Goal: Task Accomplishment & Management: Manage account settings

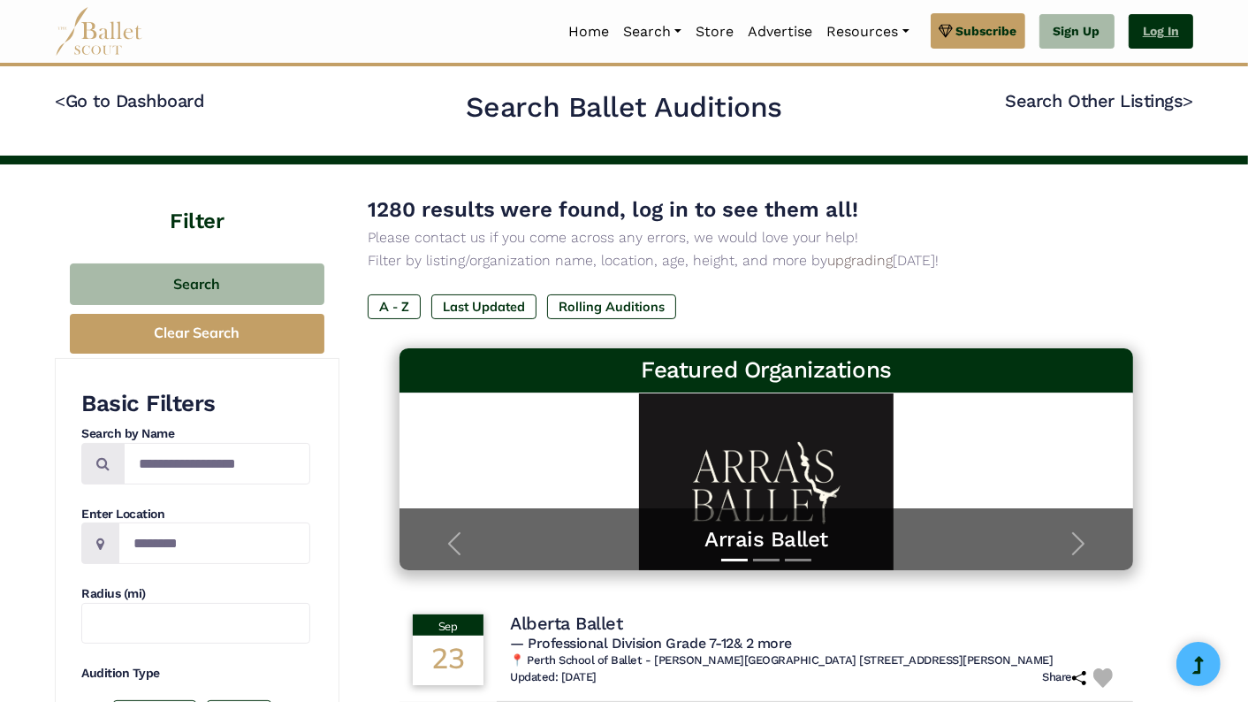
click at [1163, 40] on link "Log In" at bounding box center [1161, 31] width 65 height 35
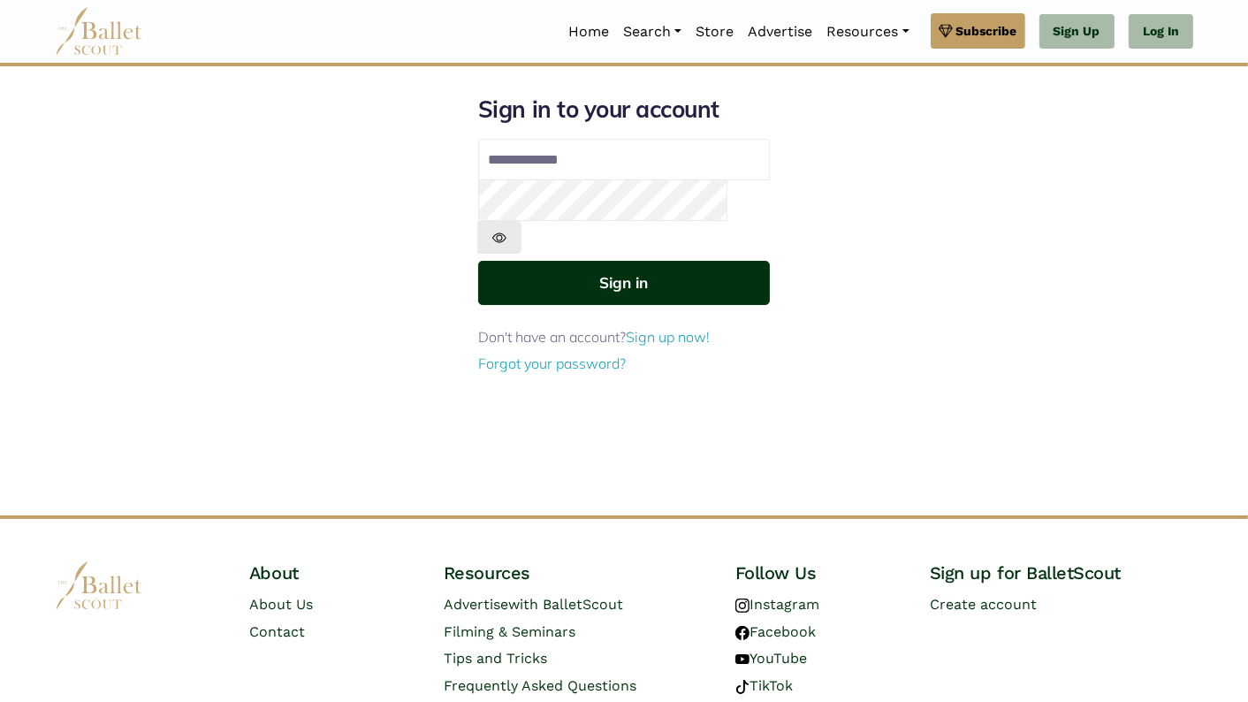
type input "**********"
click at [635, 261] on button "Sign in" at bounding box center [624, 282] width 292 height 43
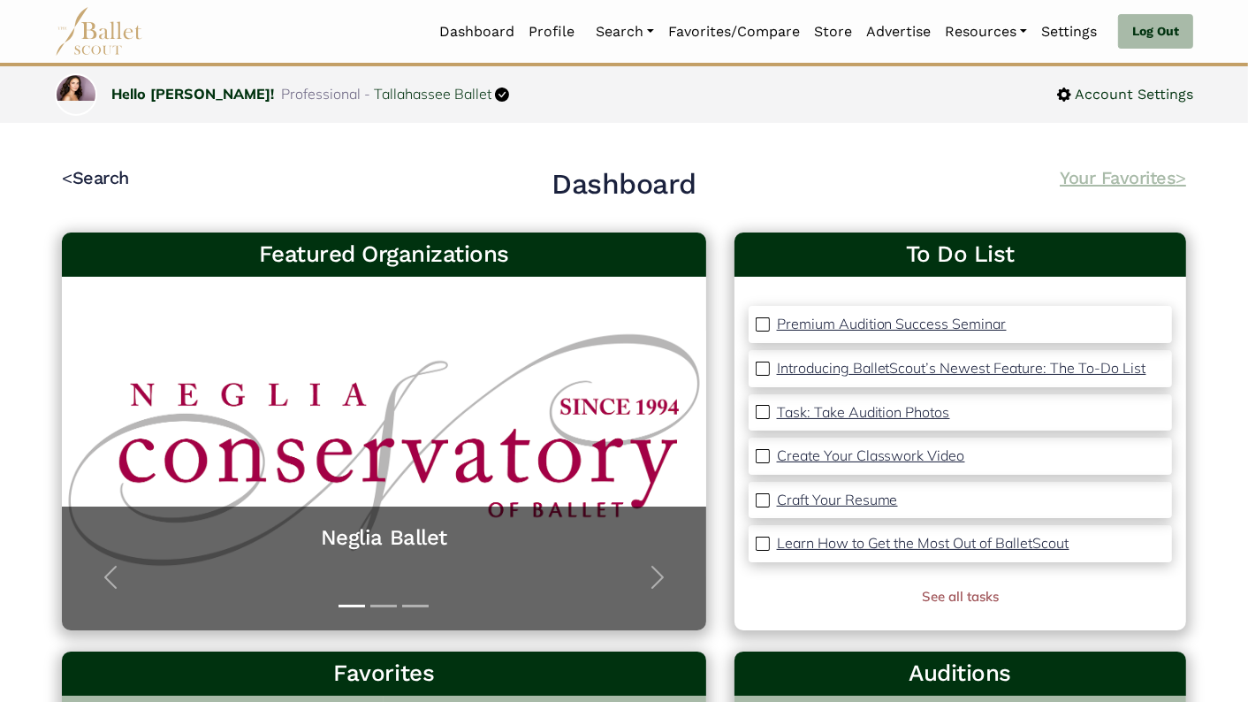
click at [1118, 183] on link "Your Favorites >" at bounding box center [1123, 177] width 126 height 21
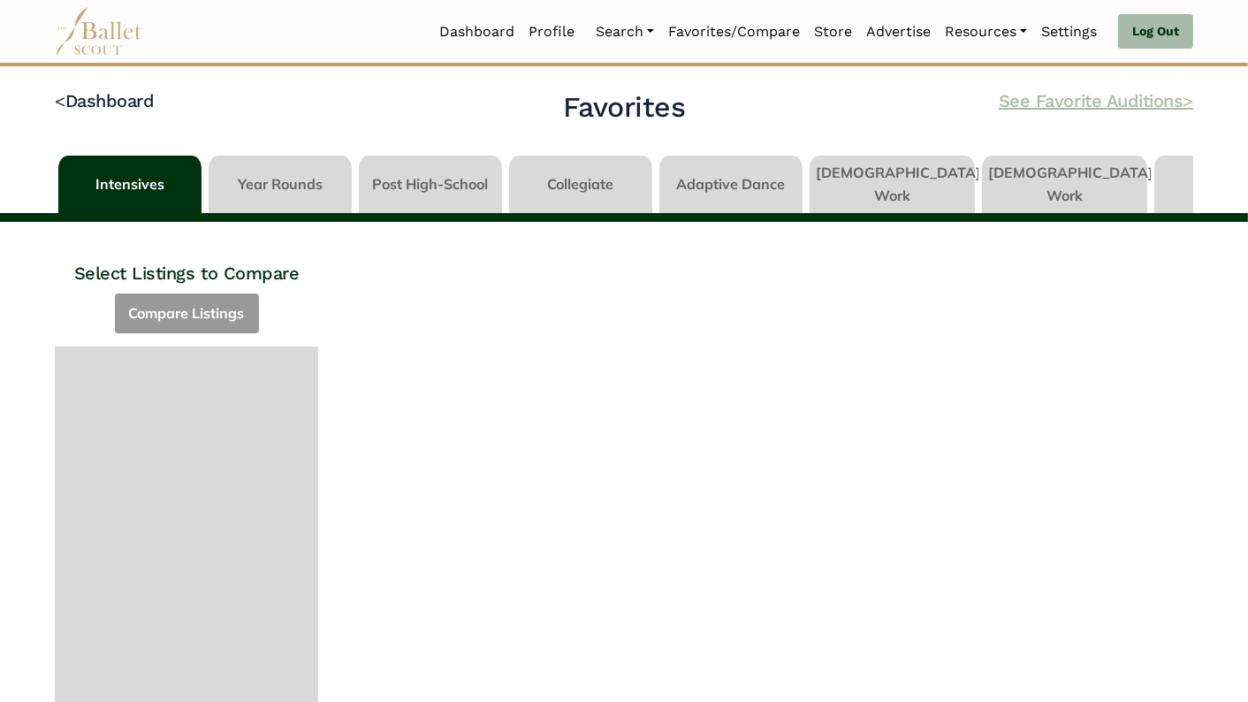
click at [1128, 93] on link "See Favorite Auditions >" at bounding box center [1096, 100] width 194 height 21
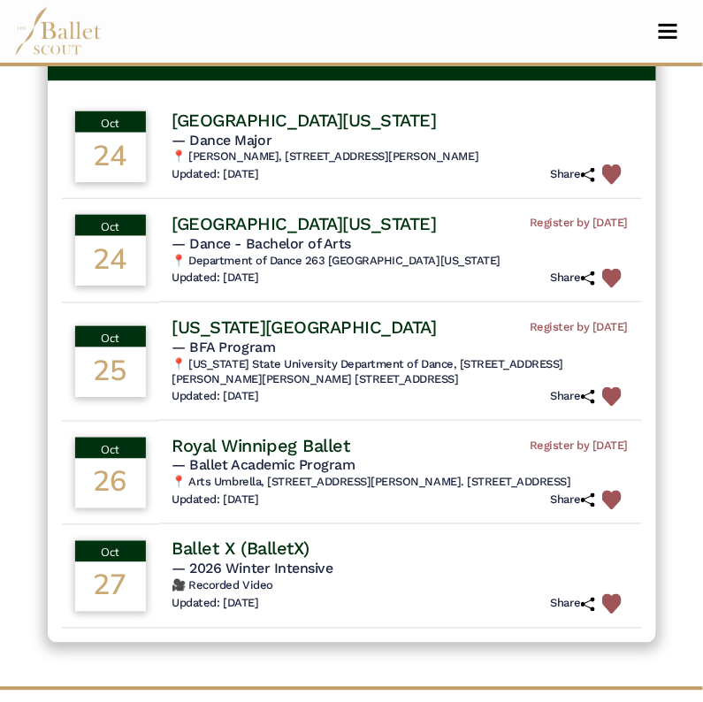
scroll to position [156, 0]
